Goal: Information Seeking & Learning: Learn about a topic

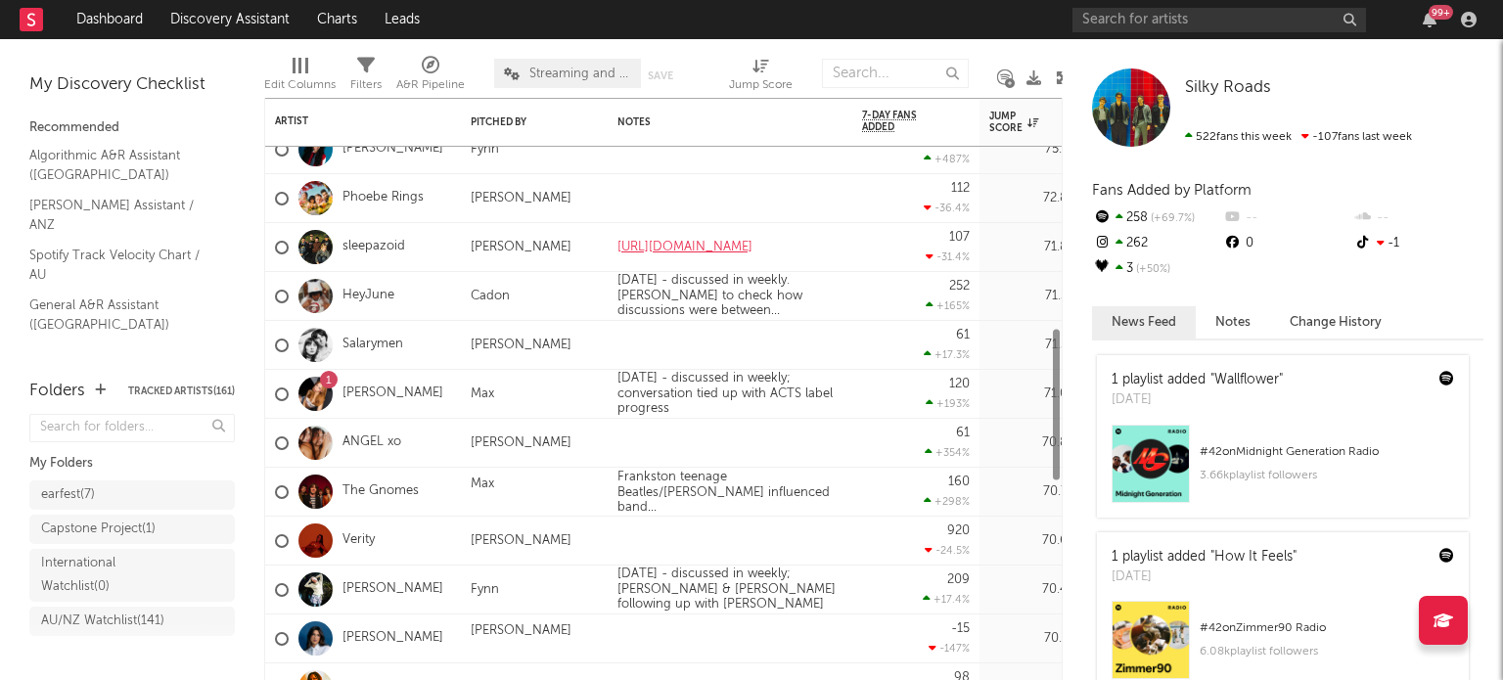
scroll to position [177, 0]
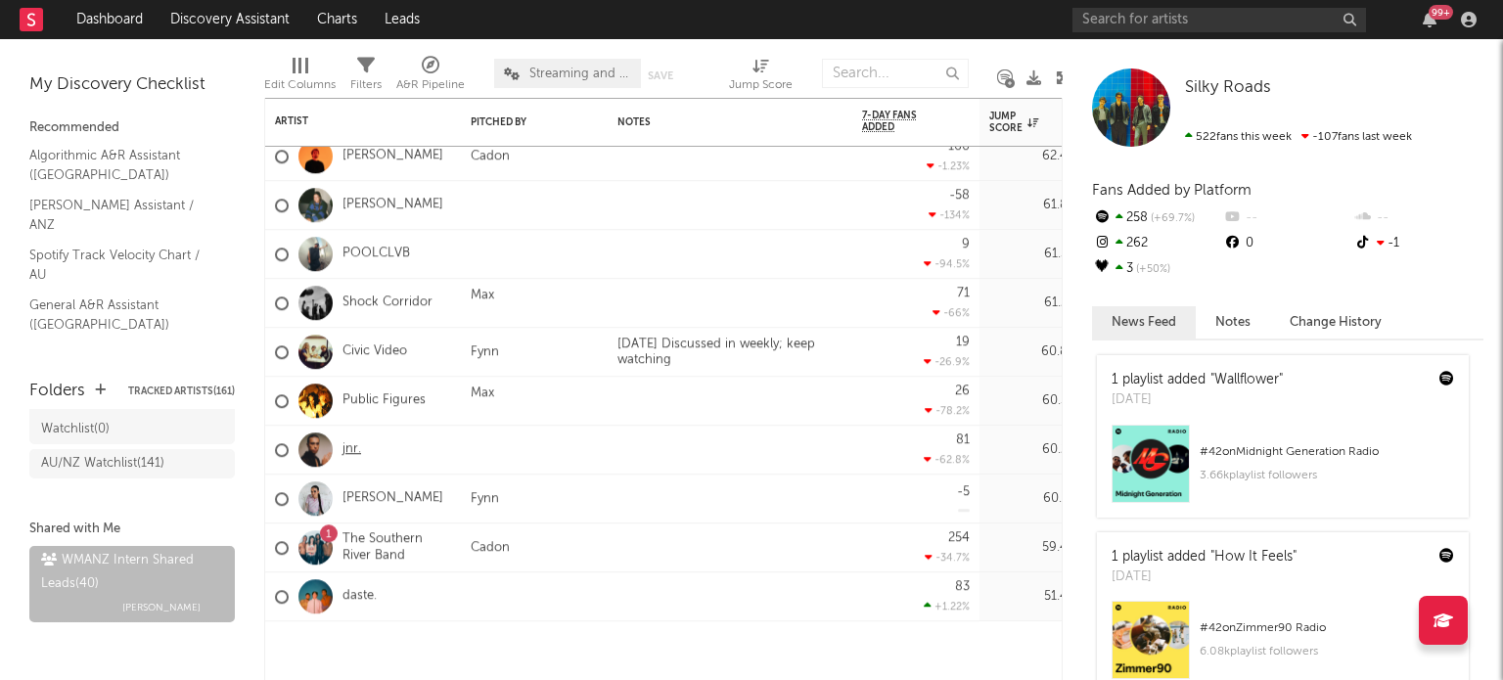
click at [348, 451] on link "jnr." at bounding box center [351, 449] width 19 height 17
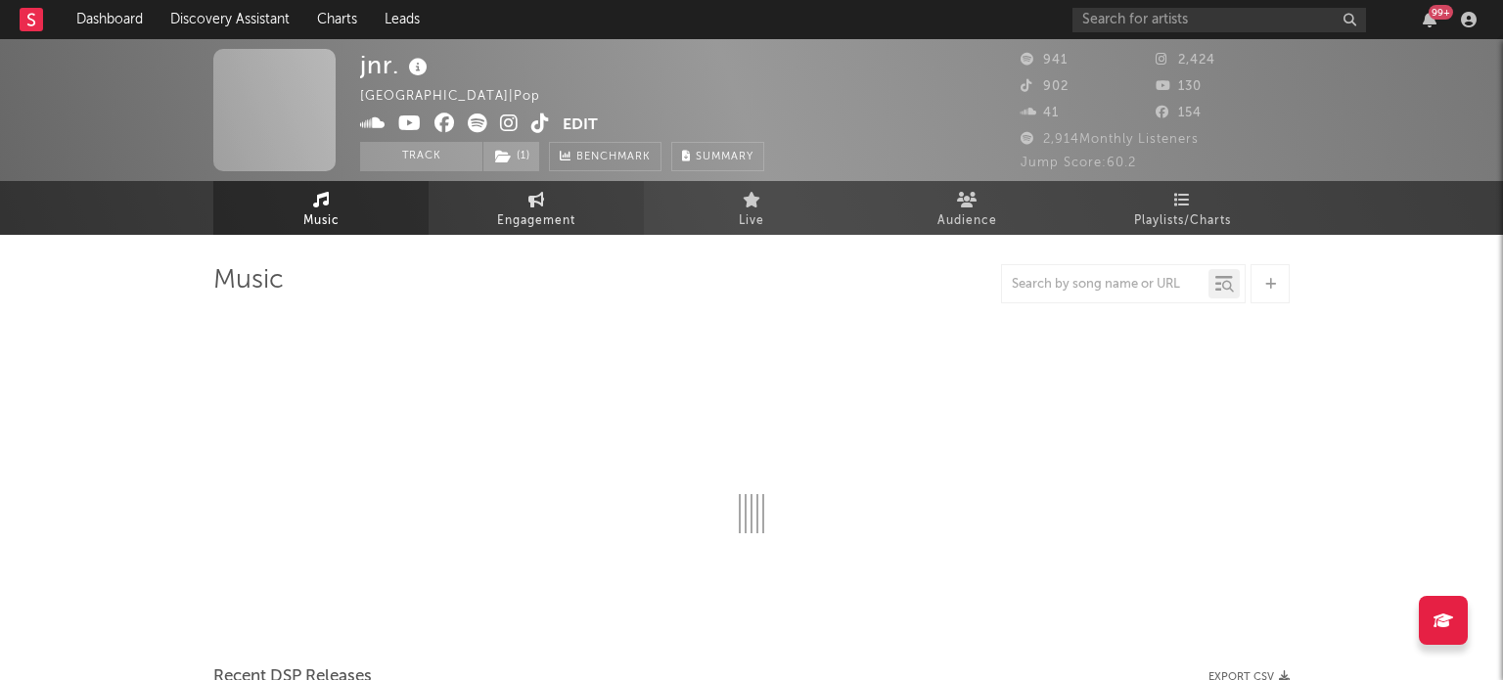
select select "1w"
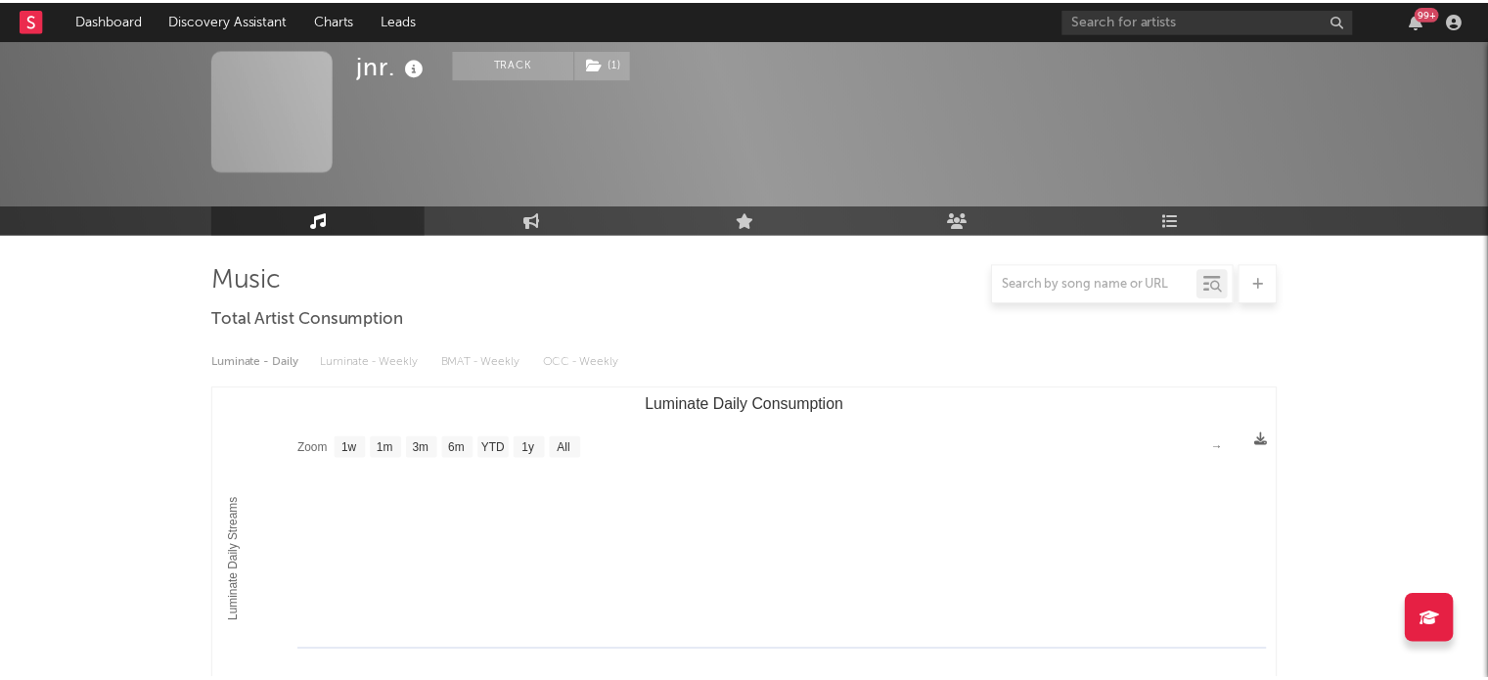
scroll to position [809, 0]
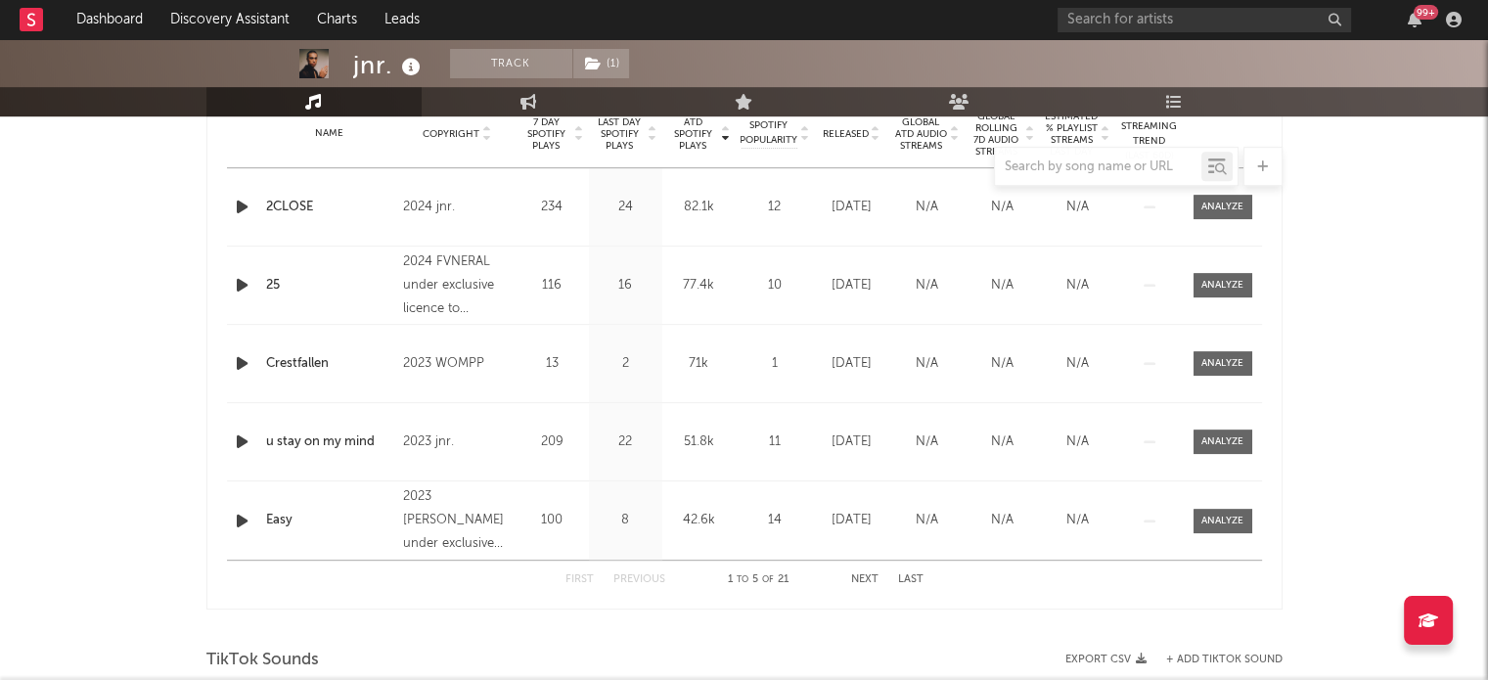
click at [839, 131] on span "Released" at bounding box center [846, 134] width 46 height 12
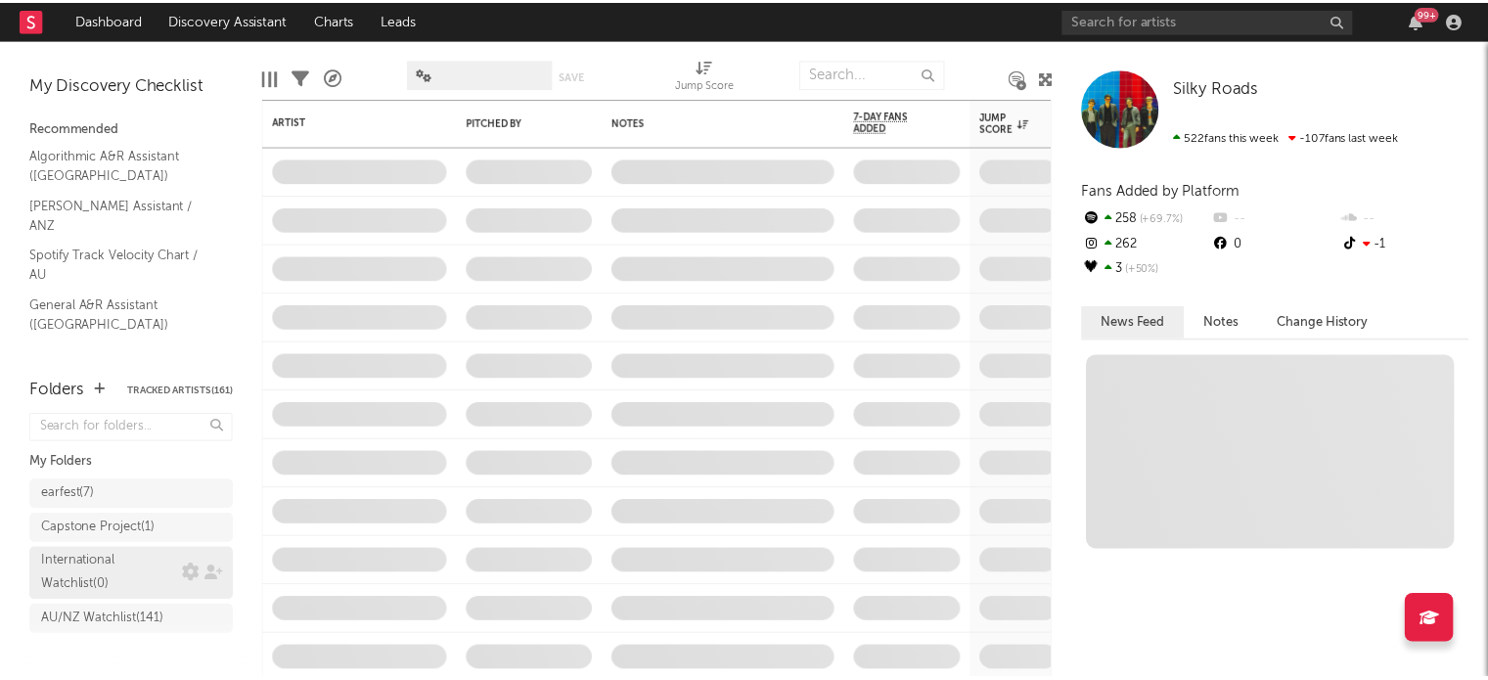
scroll to position [177, 0]
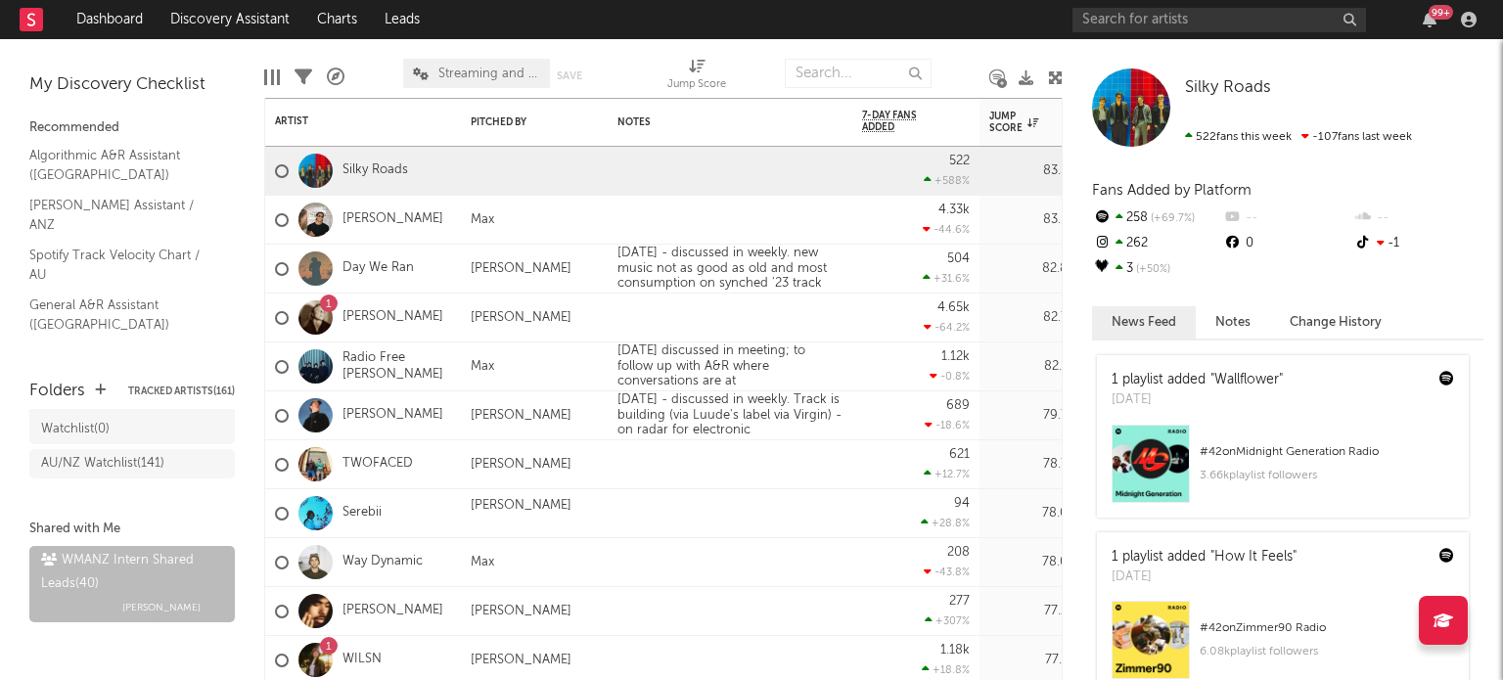
drag, startPoint x: 120, startPoint y: 14, endPoint x: 1186, endPoint y: 14, distance: 1065.6
click at [120, 14] on link "Dashboard" at bounding box center [110, 19] width 94 height 39
click at [1186, 14] on input "text" at bounding box center [1219, 20] width 294 height 24
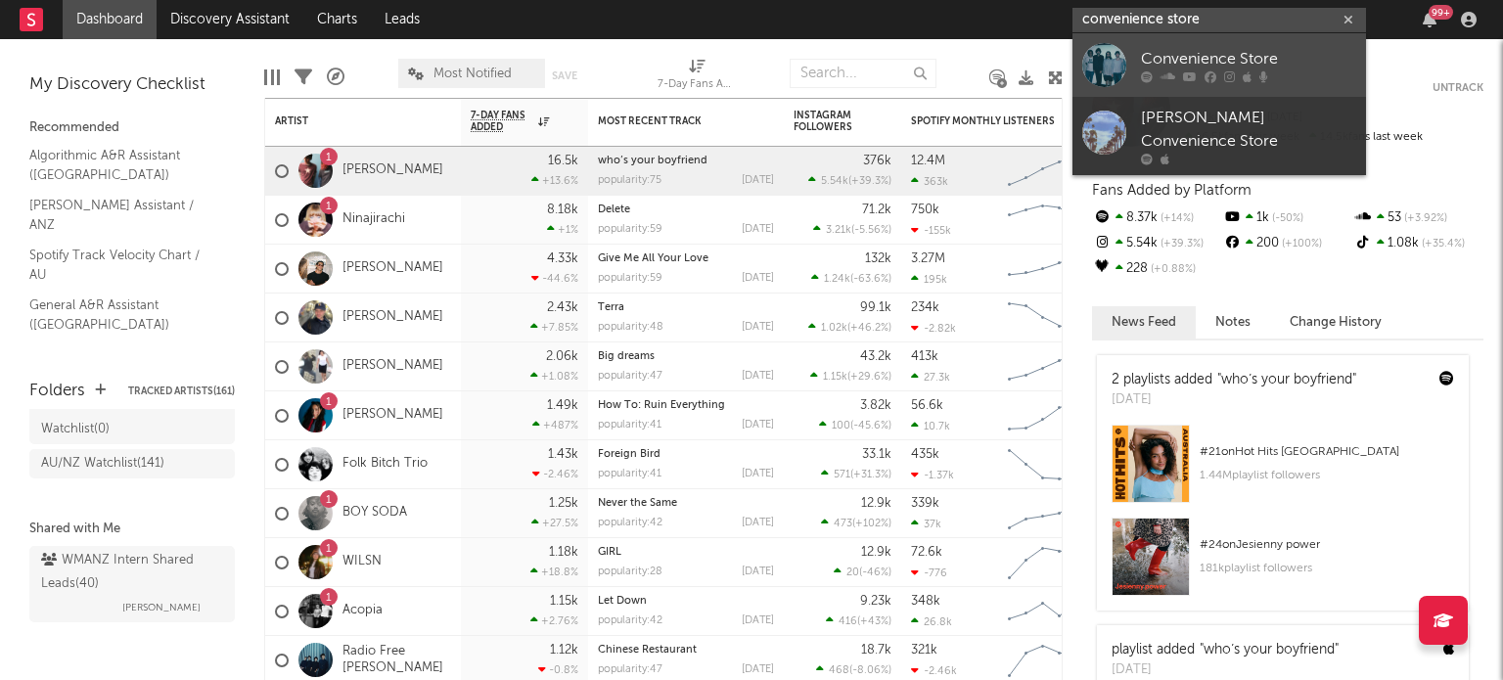
type input "convenience store"
click at [1189, 54] on div "Convenience Store" at bounding box center [1248, 58] width 215 height 23
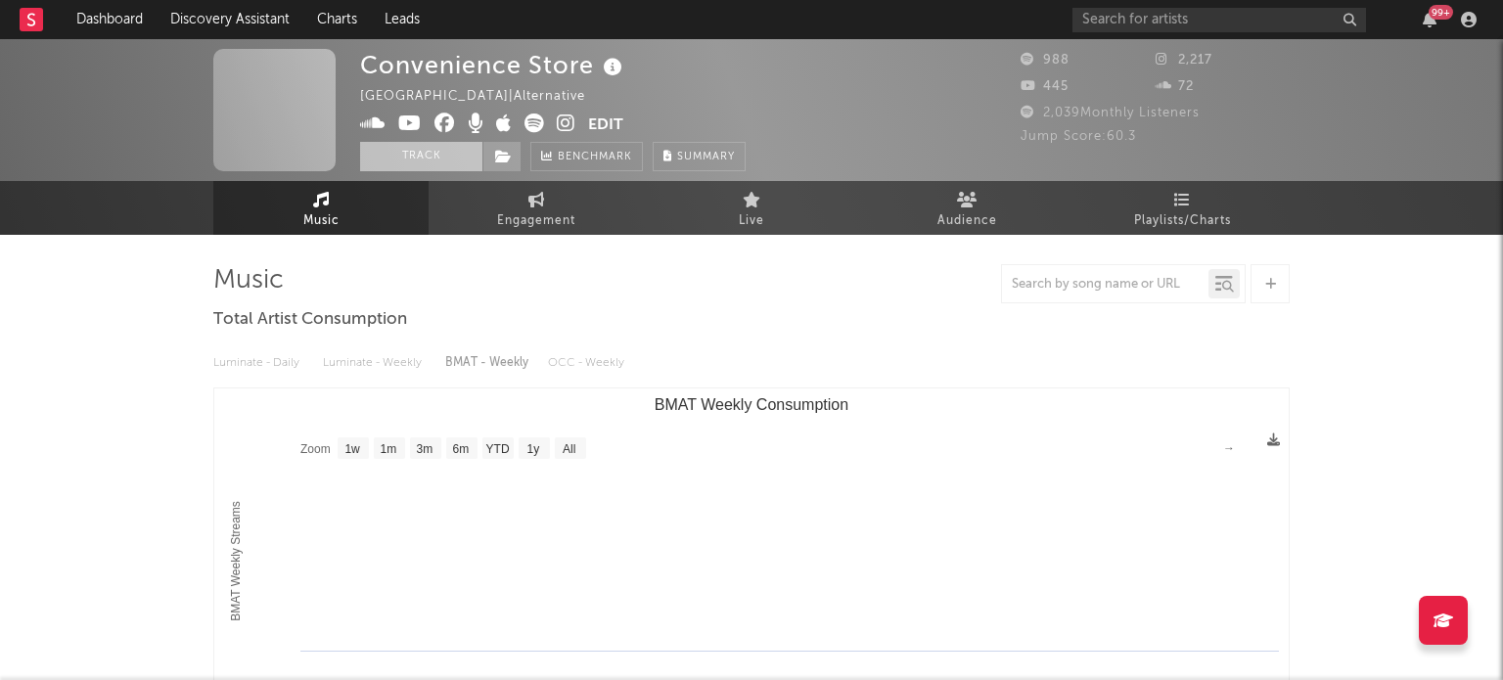
click at [420, 155] on button "Track" at bounding box center [421, 156] width 122 height 29
select select "1w"
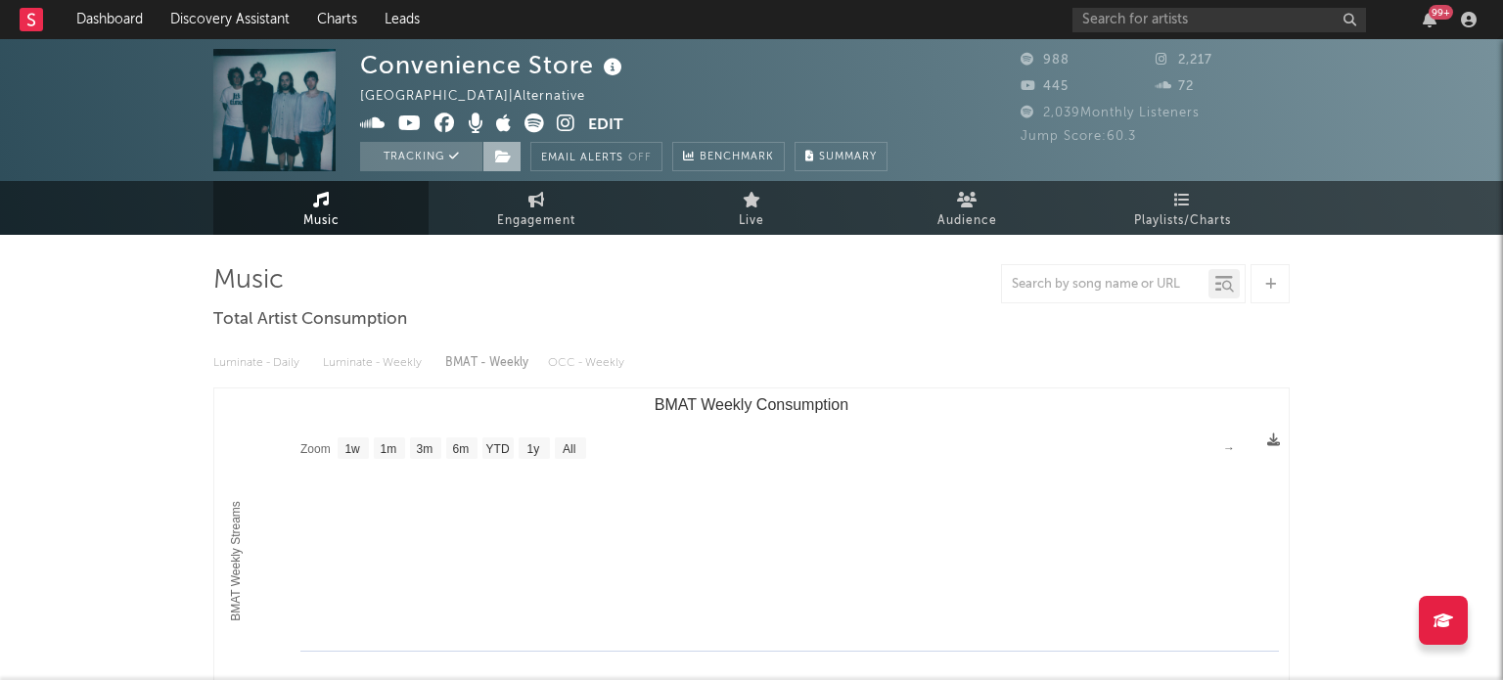
click at [499, 158] on icon at bounding box center [503, 157] width 17 height 14
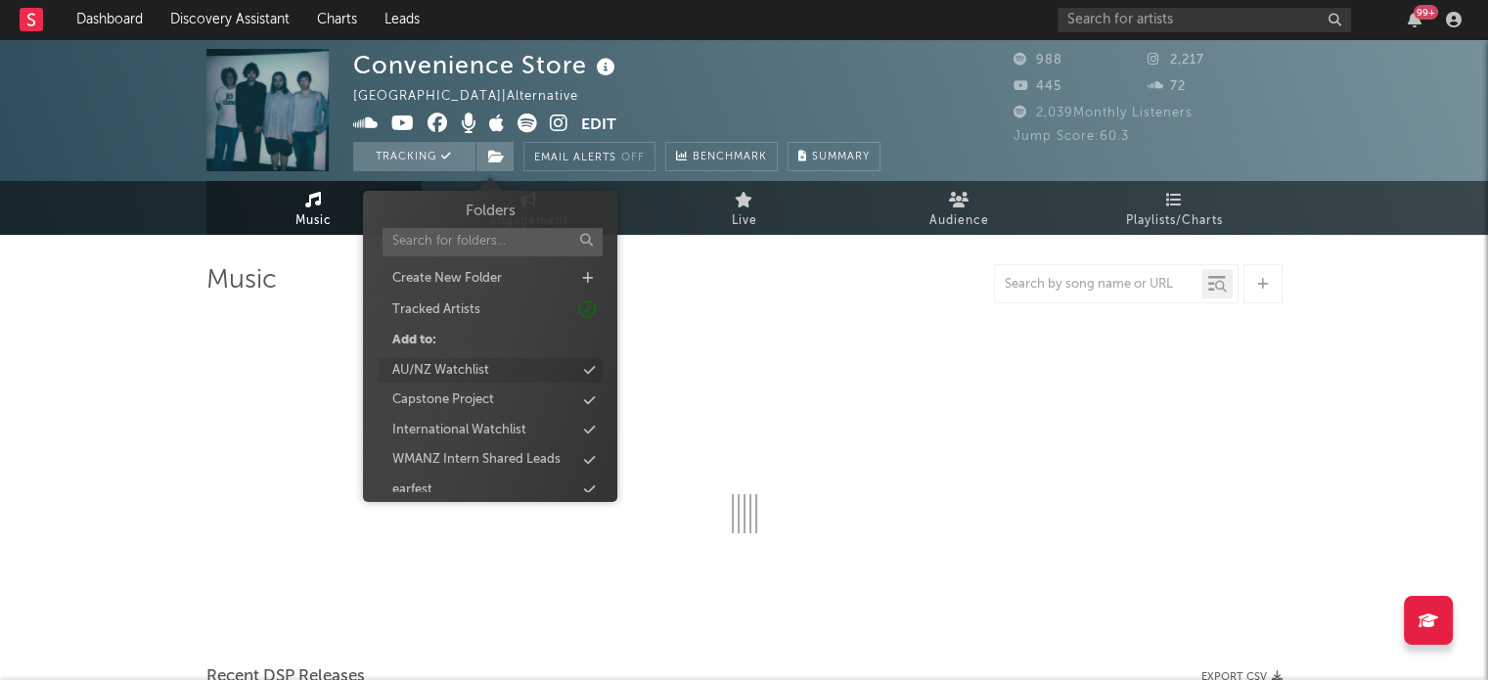
click at [489, 369] on div "AU/NZ Watchlist" at bounding box center [440, 371] width 97 height 20
select select "1w"
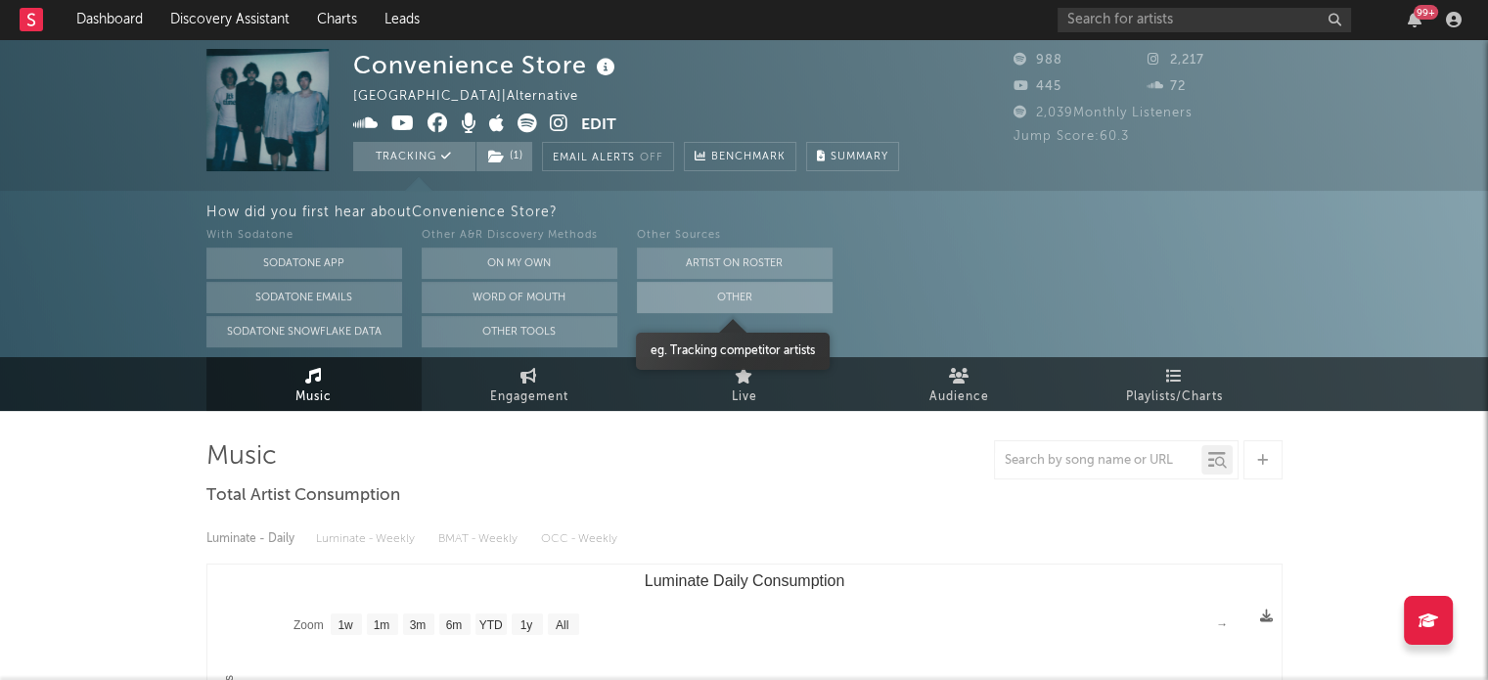
click at [711, 293] on button "Other" at bounding box center [735, 297] width 196 height 31
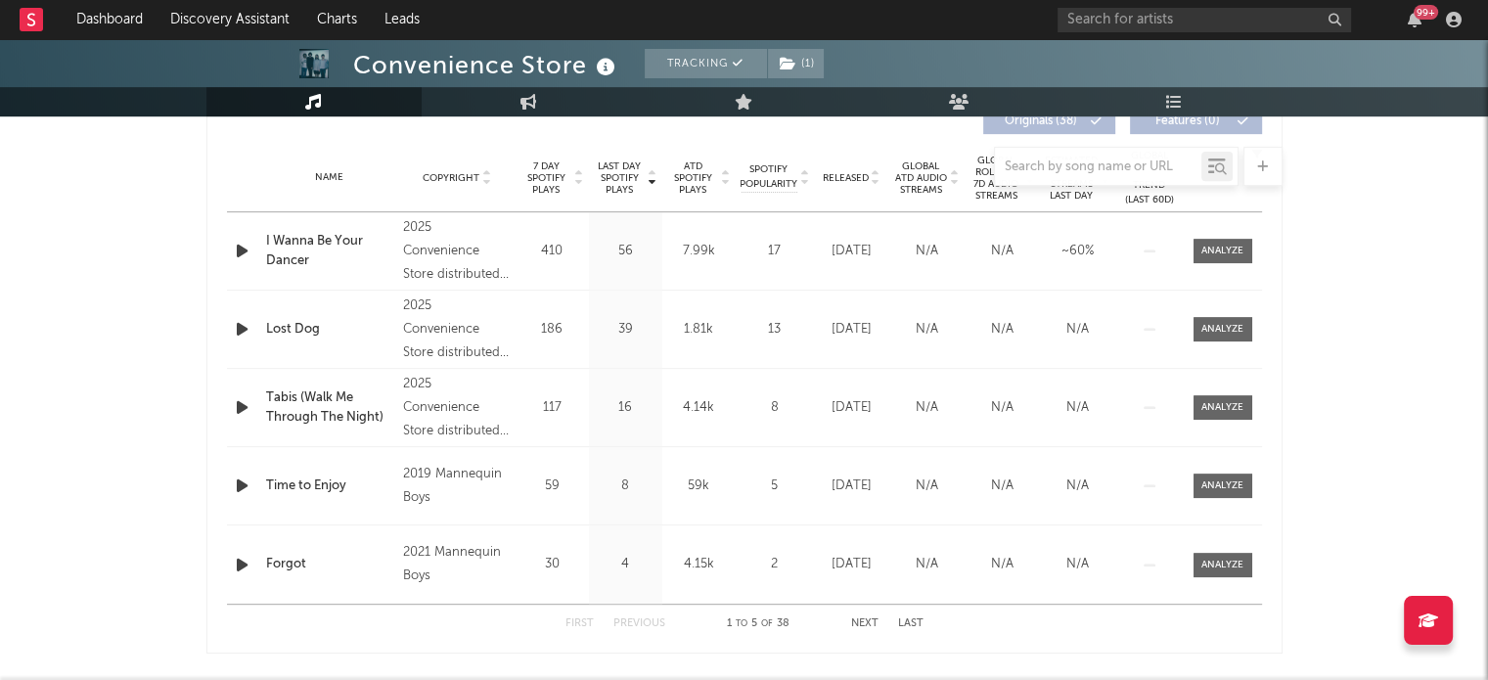
scroll to position [762, 0]
click at [853, 176] on div at bounding box center [744, 166] width 1076 height 39
click at [842, 172] on div at bounding box center [744, 166] width 1076 height 39
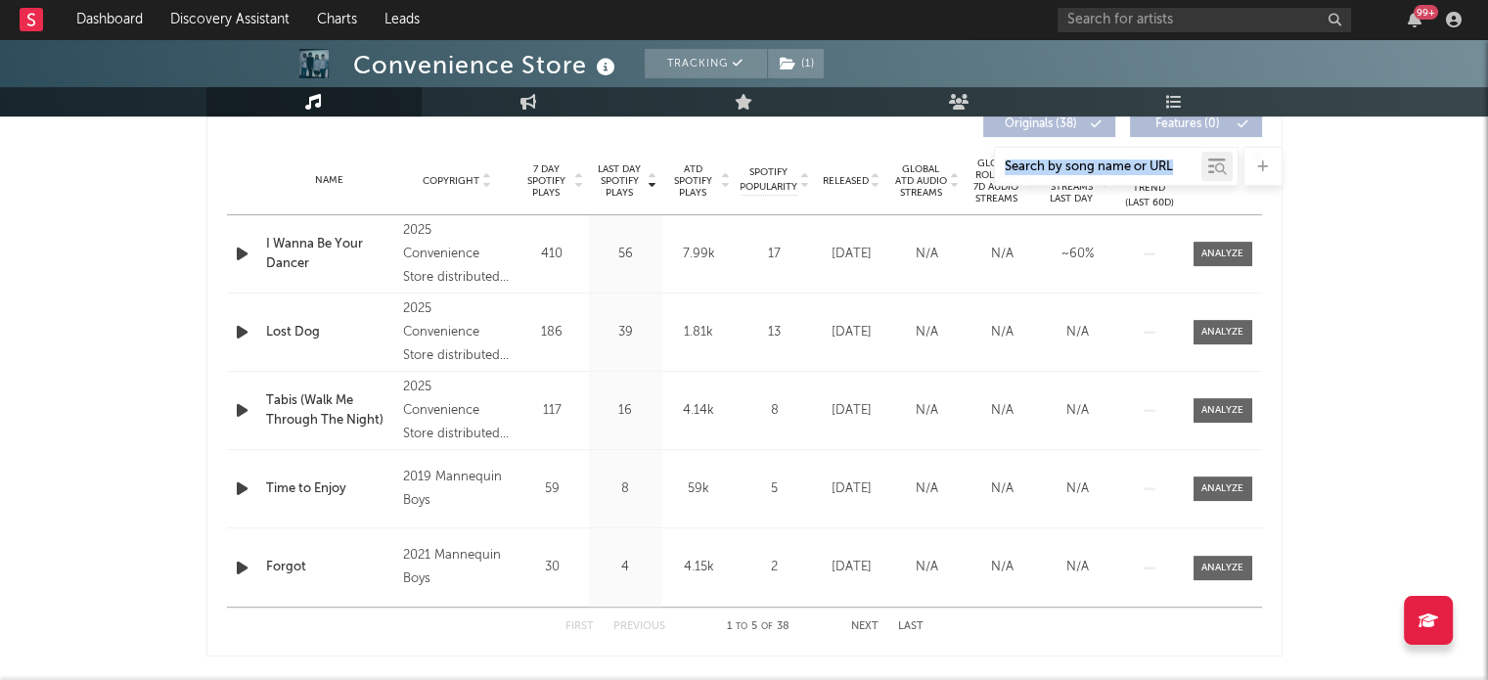
click at [842, 172] on div at bounding box center [744, 166] width 1076 height 39
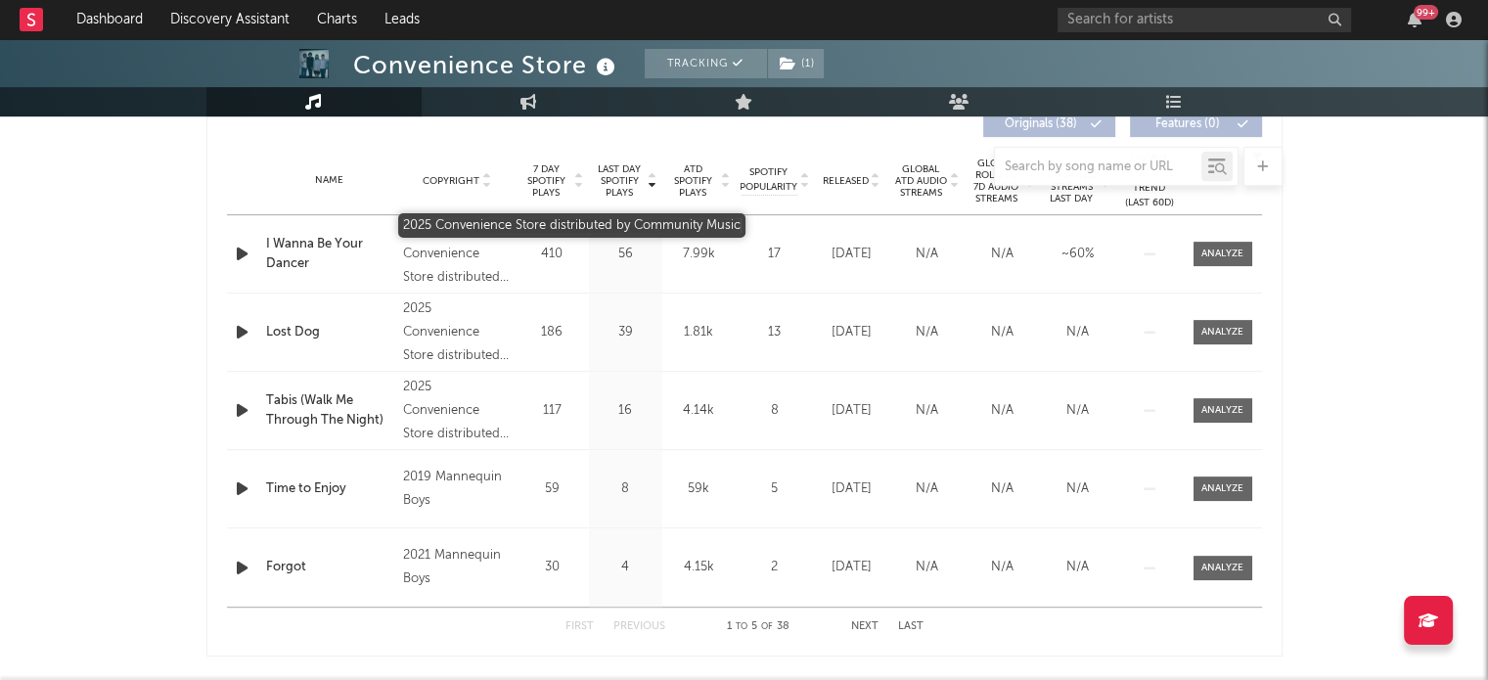
click at [457, 261] on div "2025 Convenience Store distributed by Community Music" at bounding box center [456, 254] width 107 height 70
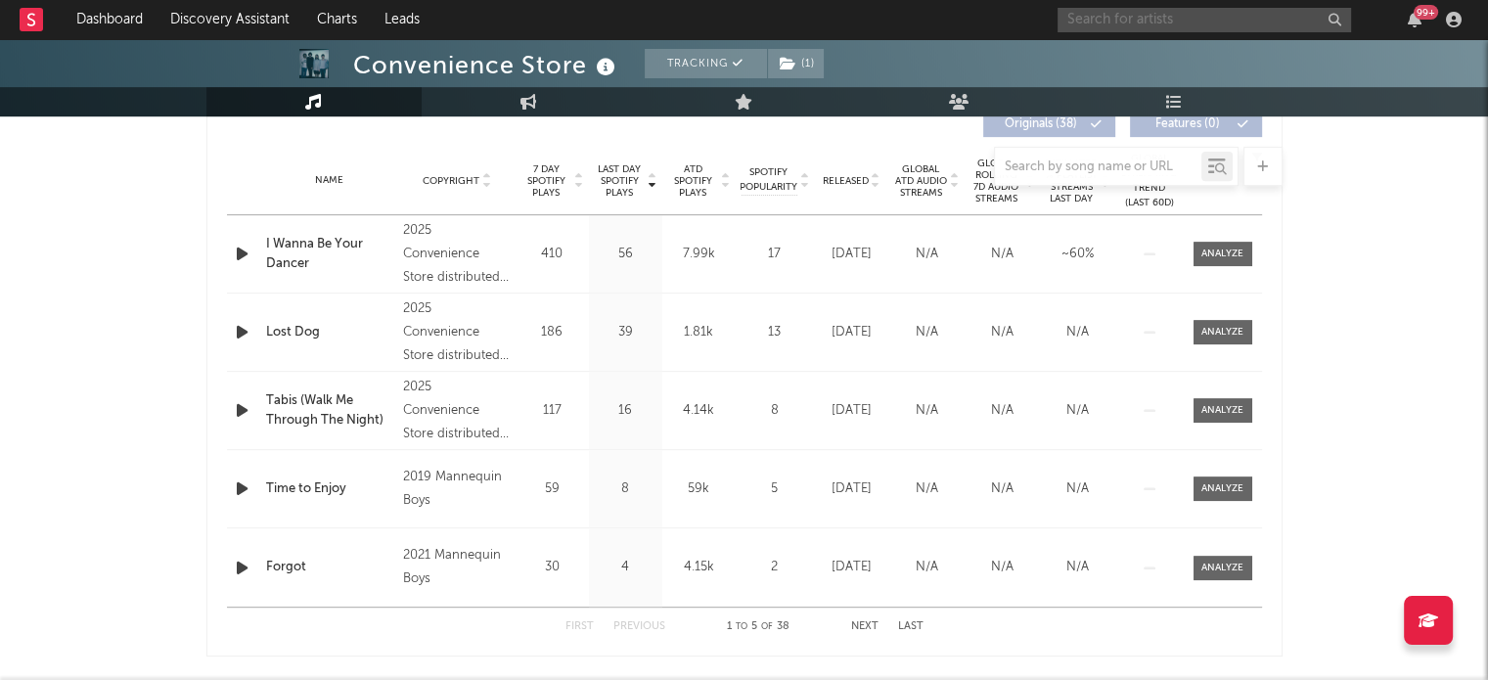
click at [1154, 12] on input "text" at bounding box center [1205, 20] width 294 height 24
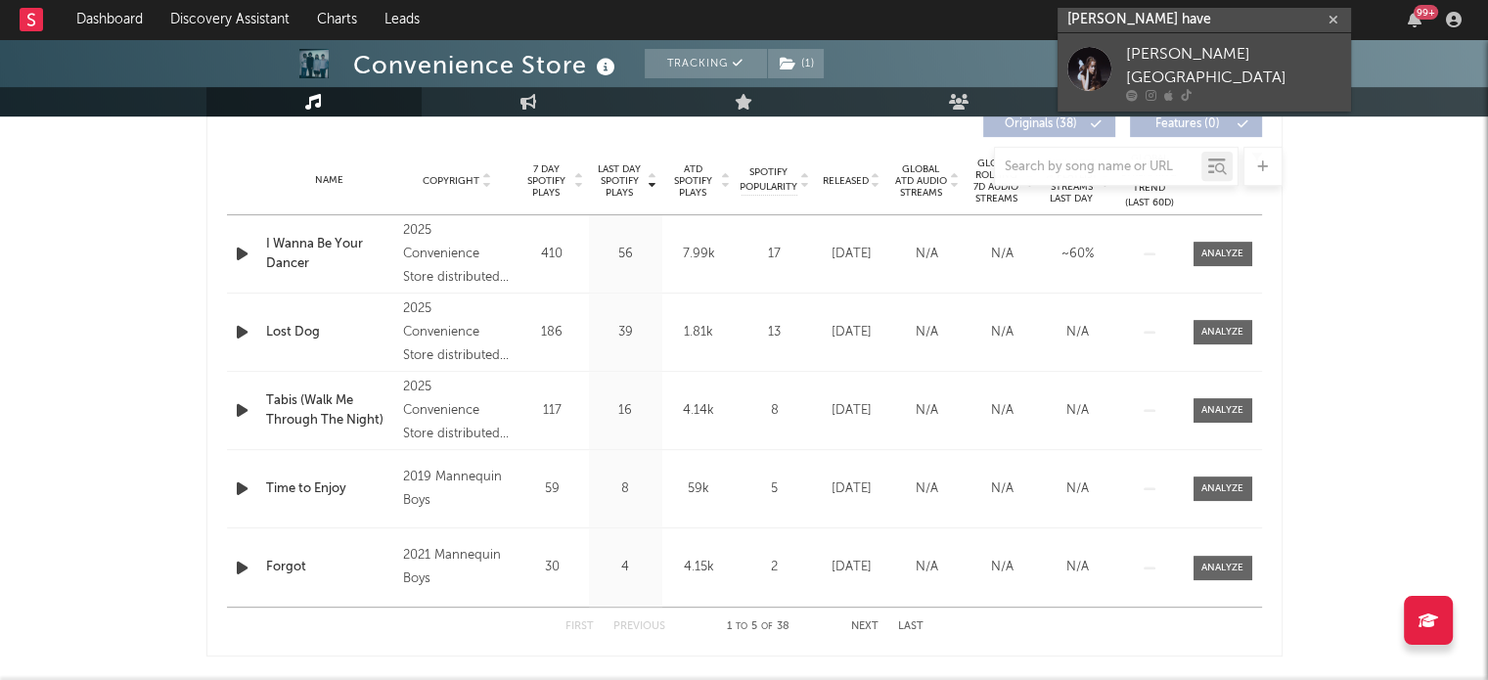
type input "[PERSON_NAME] have"
click at [1171, 50] on div "[PERSON_NAME][GEOGRAPHIC_DATA]" at bounding box center [1233, 66] width 215 height 47
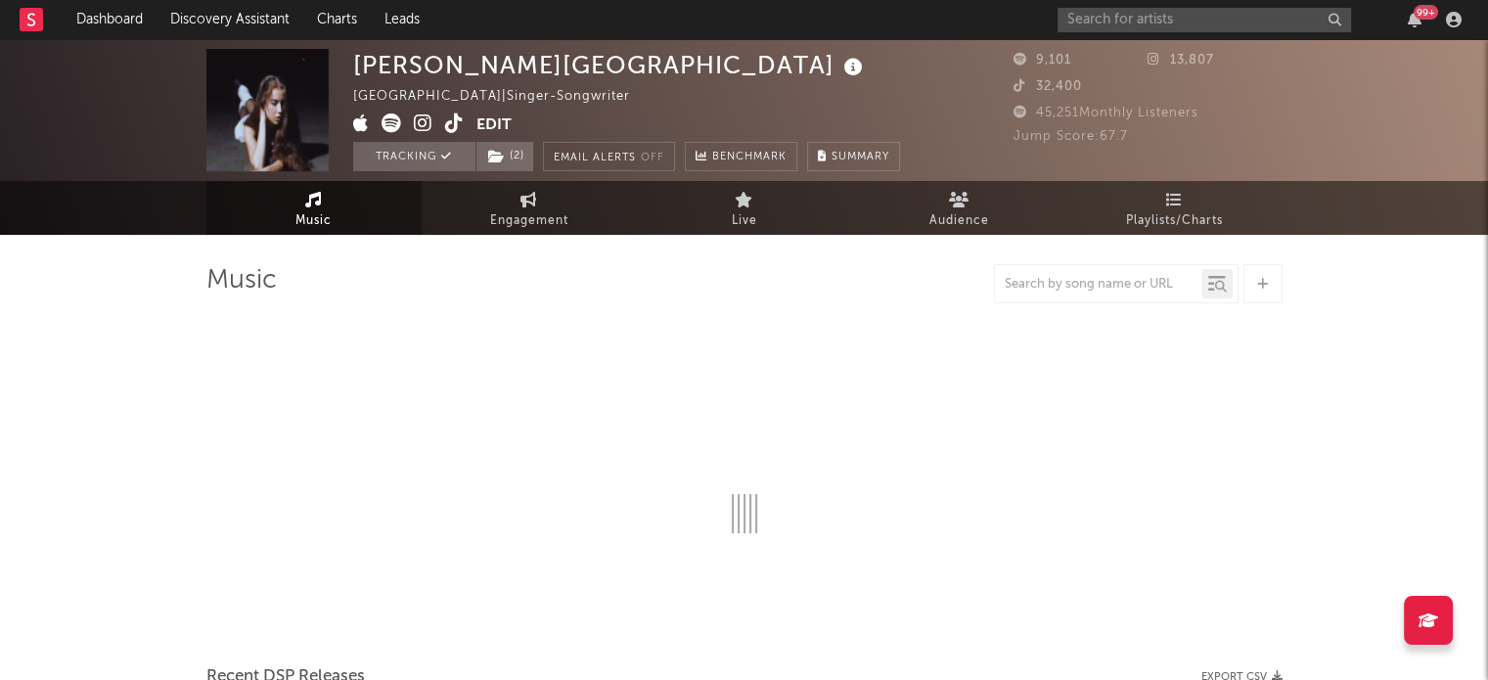
select select "1w"
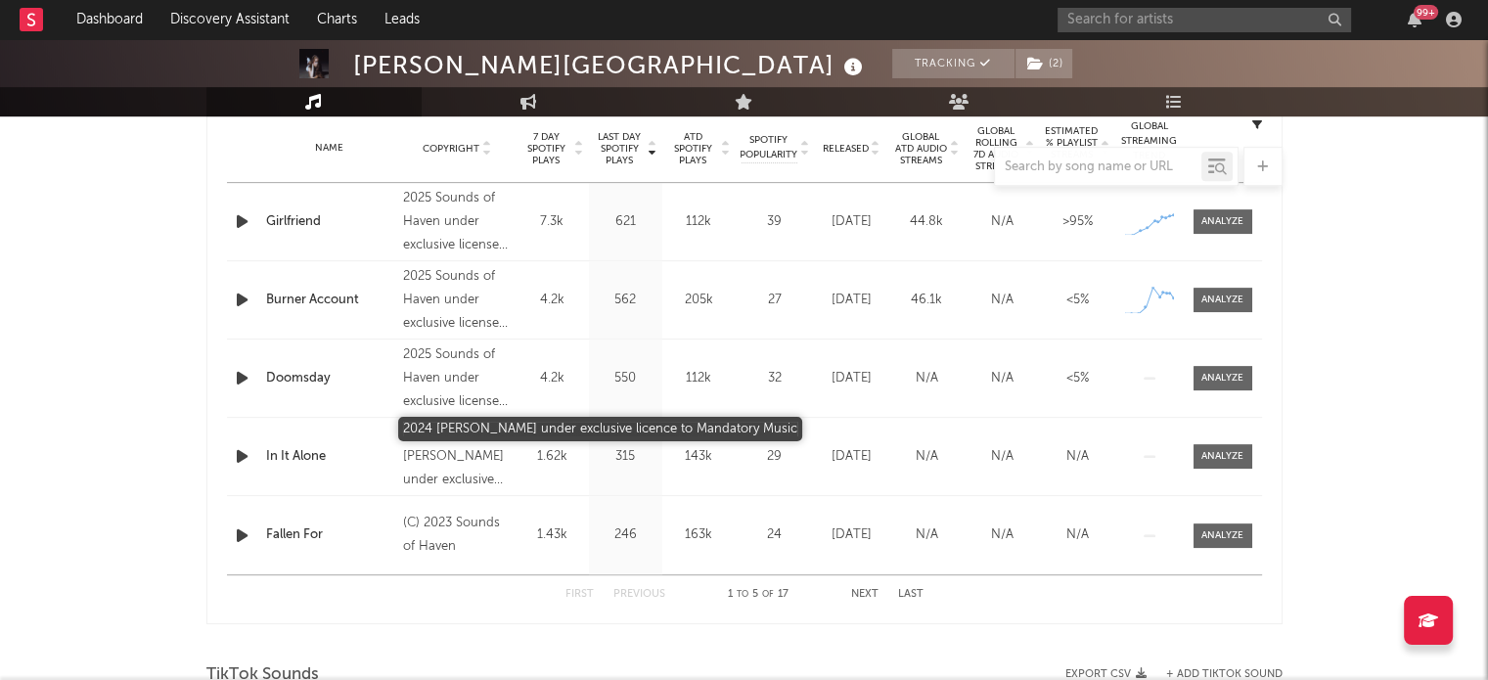
scroll to position [794, 0]
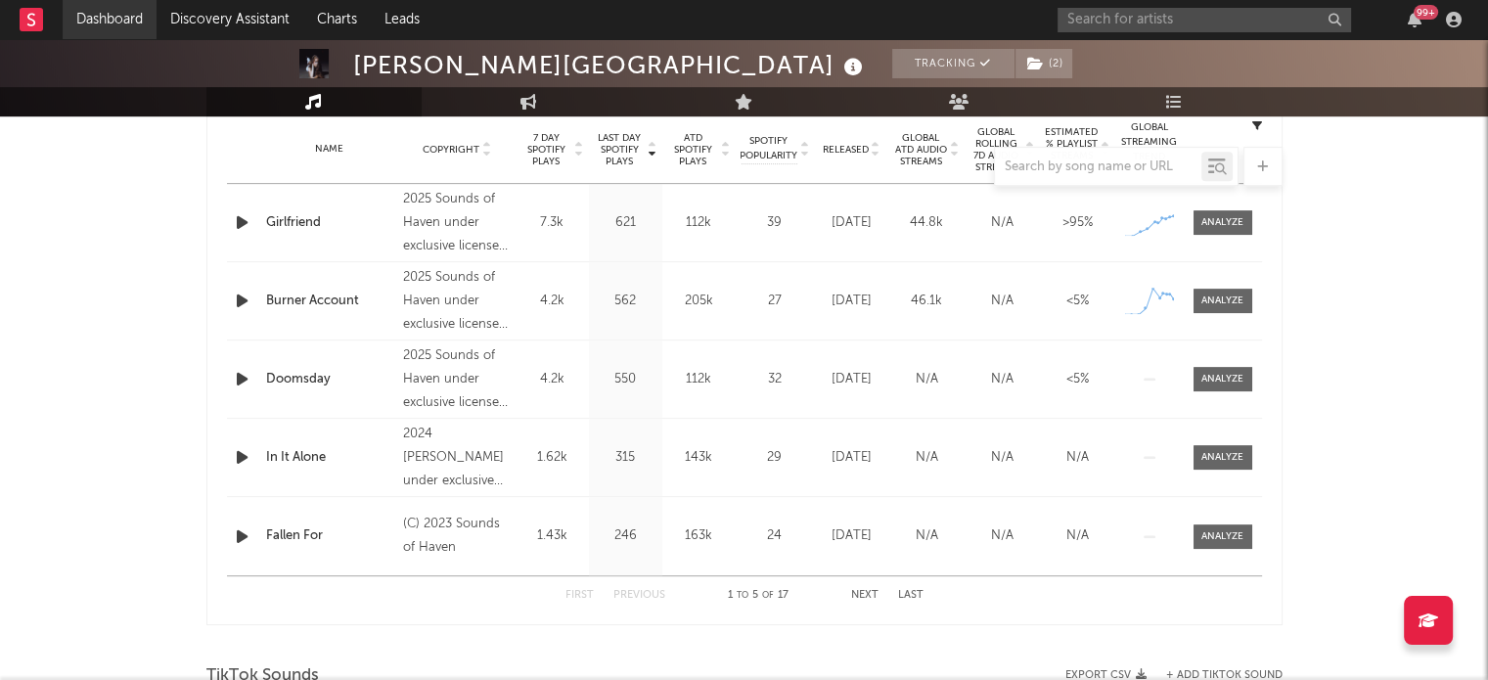
click at [125, 21] on link "Dashboard" at bounding box center [110, 19] width 94 height 39
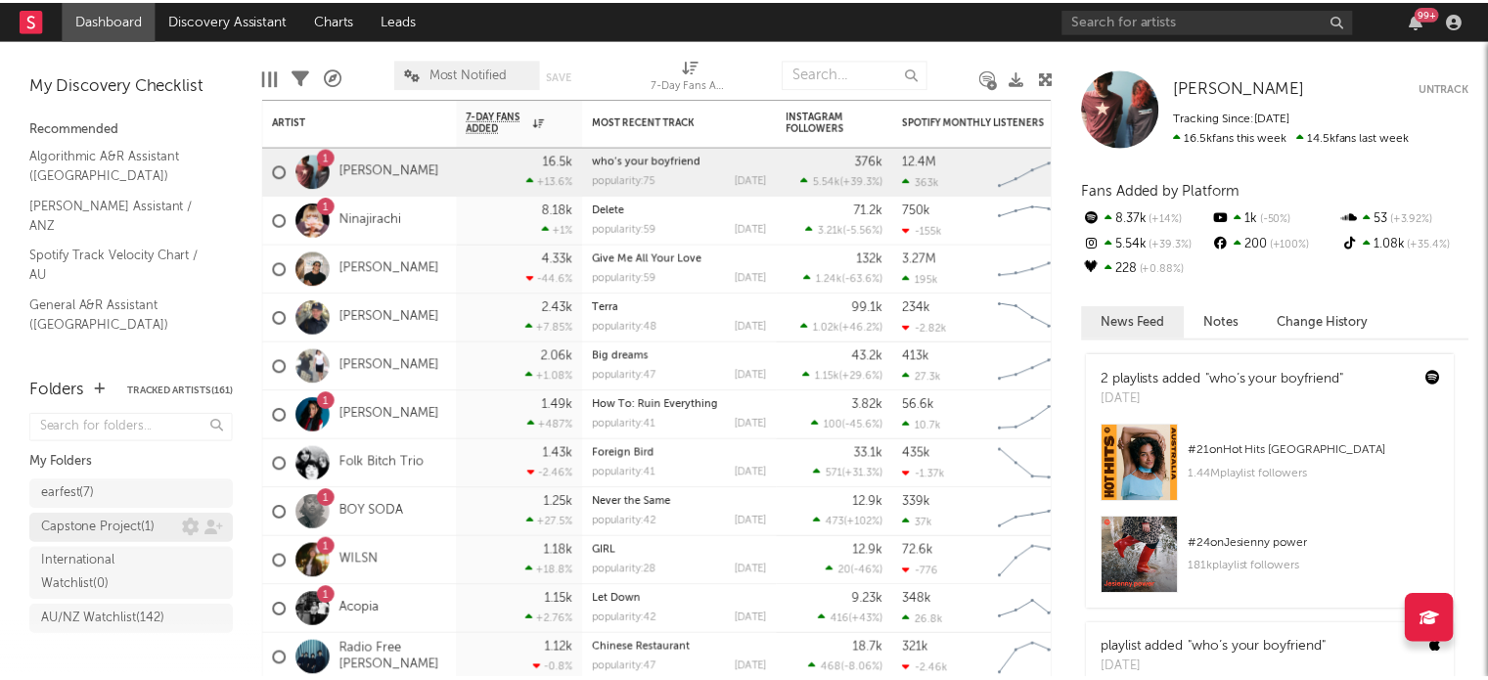
scroll to position [177, 0]
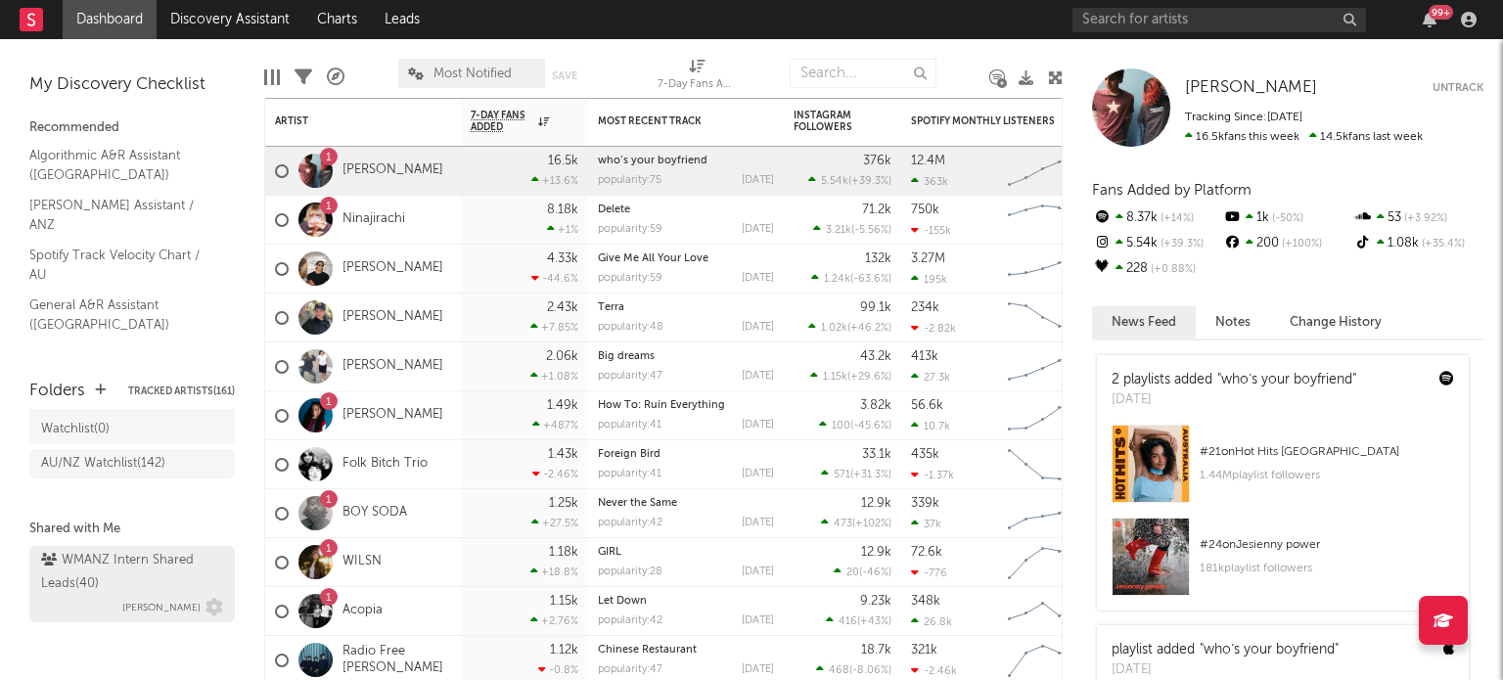
click at [105, 595] on div "WMANZ Intern Shared Leads ( 40 ) [PERSON_NAME]" at bounding box center [132, 584] width 182 height 70
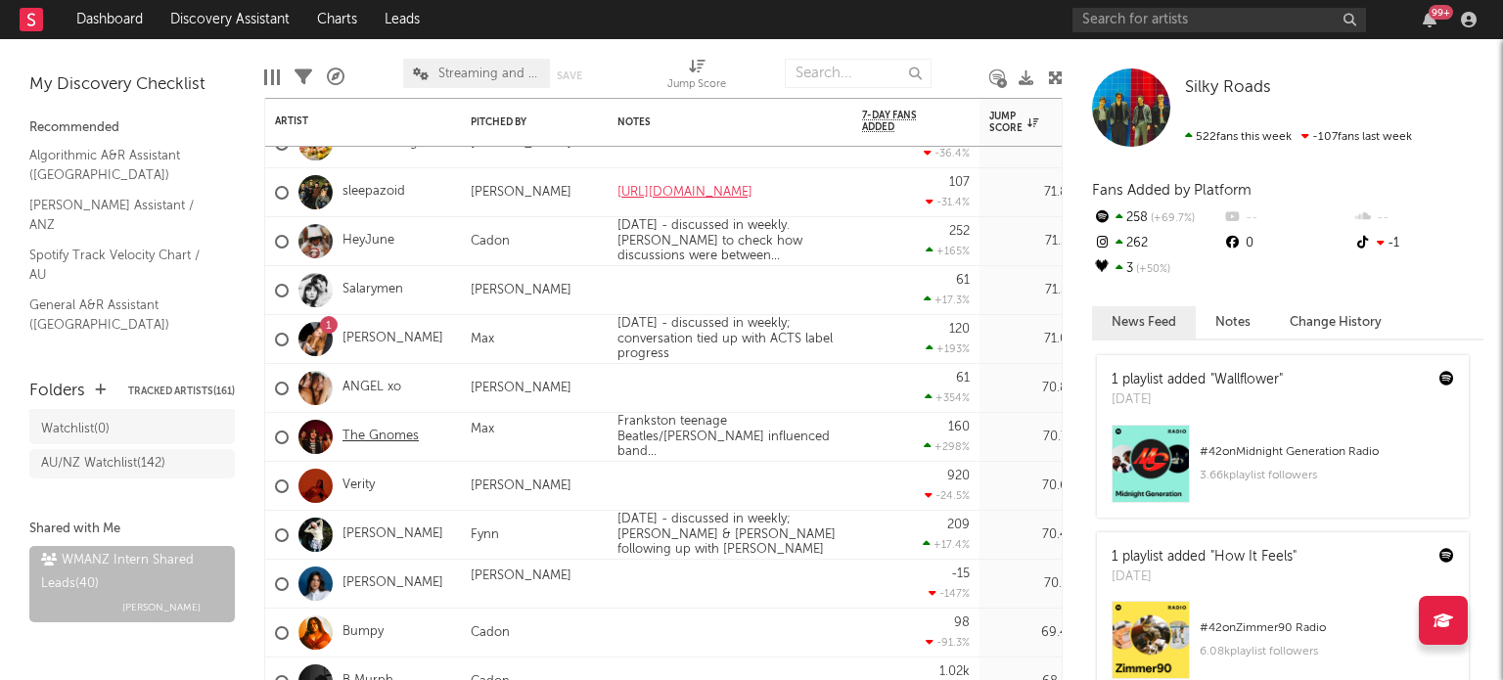
click at [377, 436] on link "The Gnomes" at bounding box center [380, 437] width 76 height 17
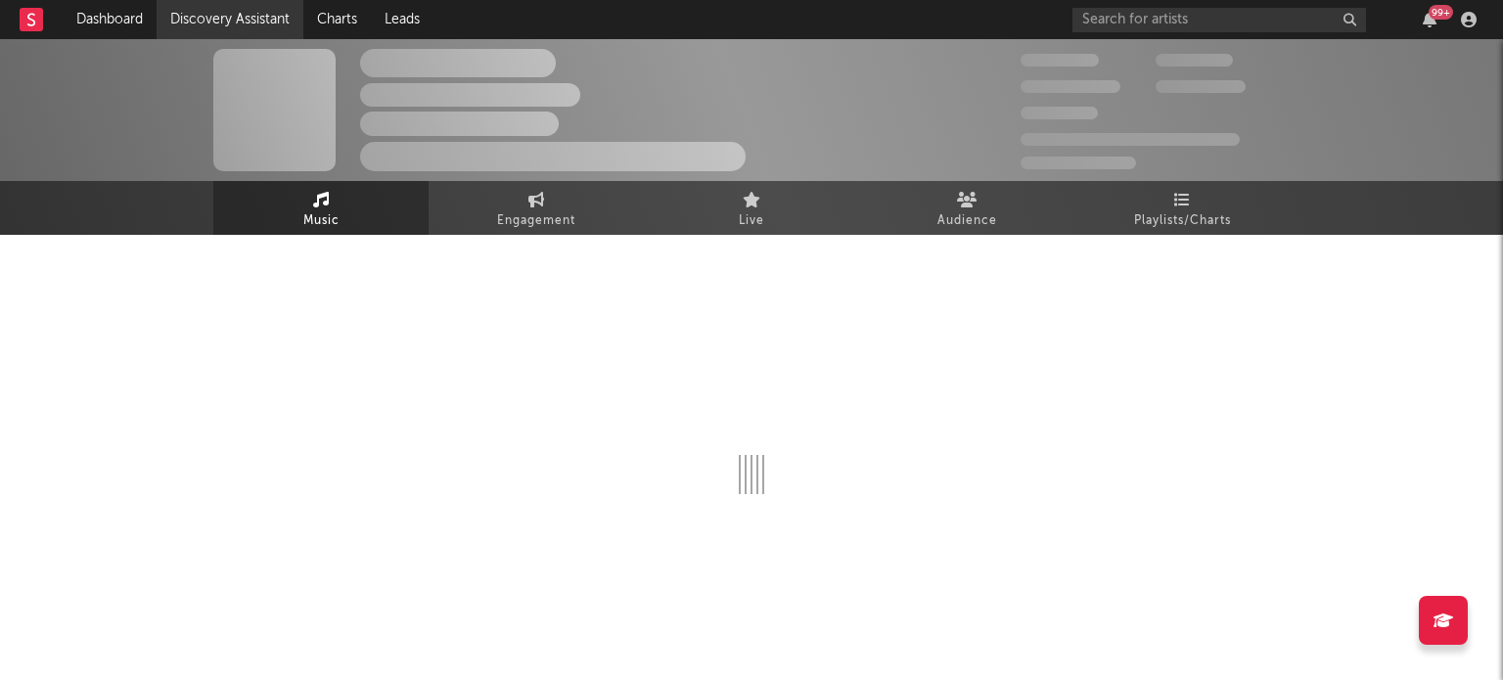
select select "1w"
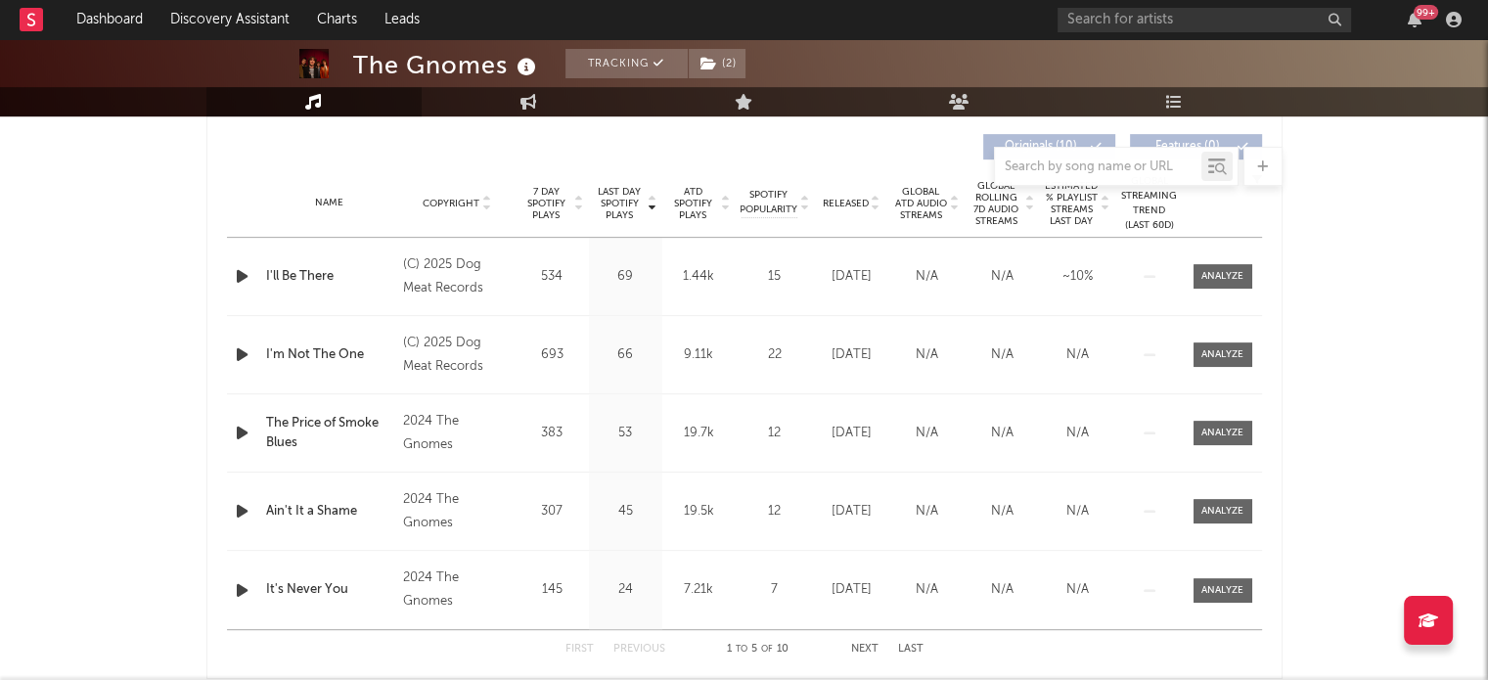
scroll to position [740, 0]
click at [685, 206] on span "ATD Spotify Plays" at bounding box center [693, 203] width 52 height 35
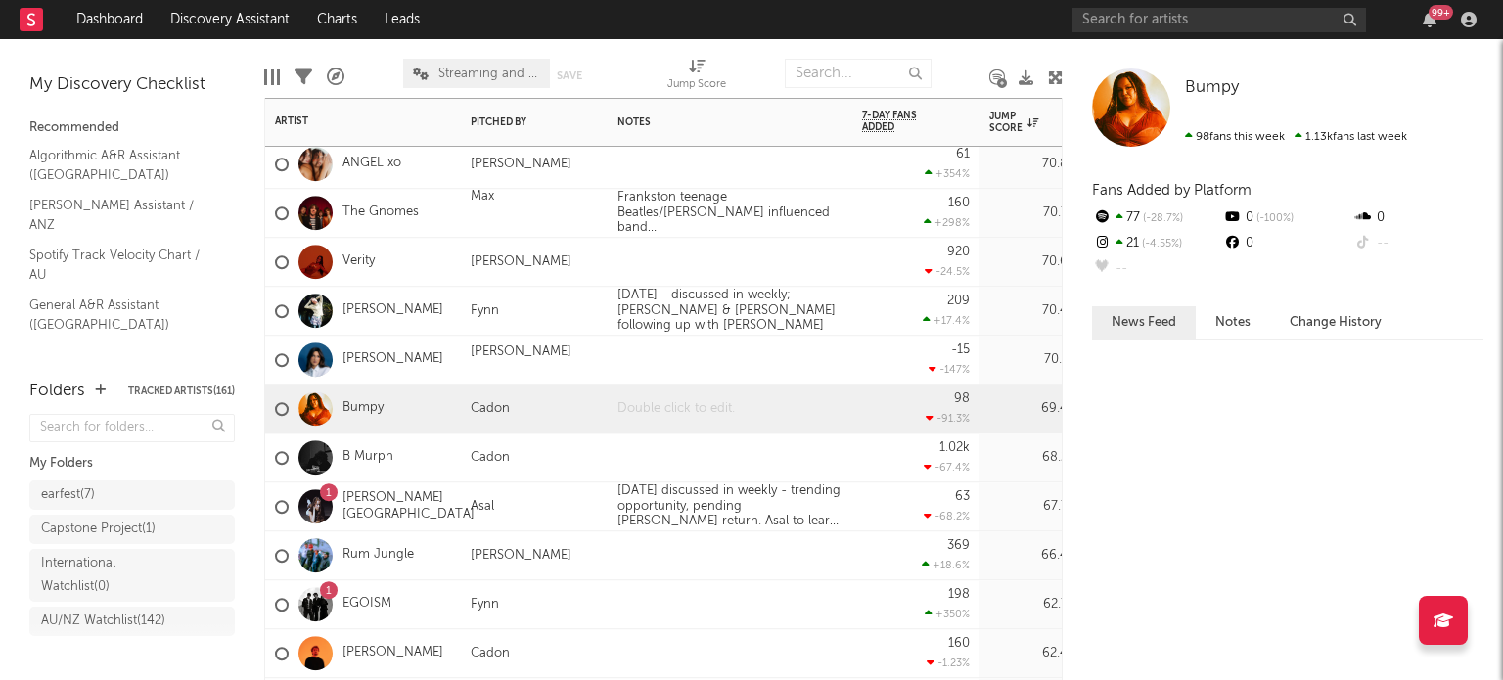
click at [732, 412] on div at bounding box center [730, 409] width 245 height 48
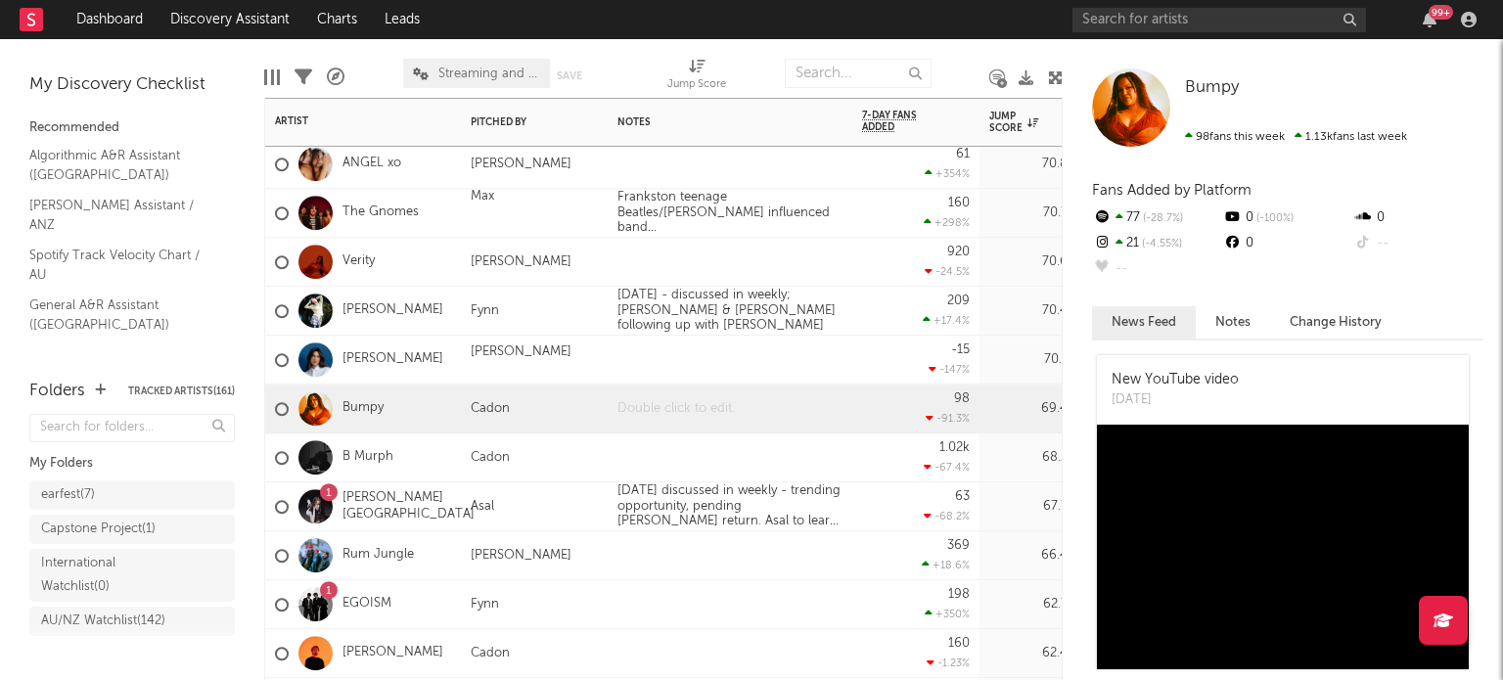
click at [732, 412] on div at bounding box center [730, 409] width 245 height 48
